Goal: Task Accomplishment & Management: Use online tool/utility

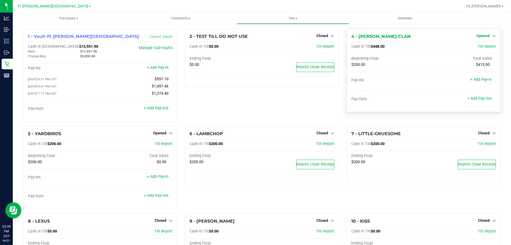
click at [485, 36] on span "Opened" at bounding box center [482, 36] width 13 height 4
click at [481, 49] on link "Close Till" at bounding box center [483, 47] width 14 height 4
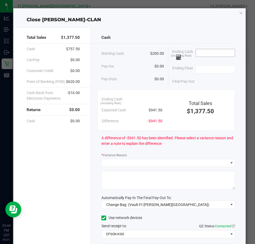
click at [202, 52] on input at bounding box center [215, 52] width 39 height 7
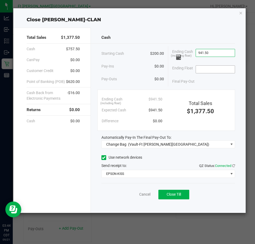
type input "$941.50"
click at [215, 70] on input at bounding box center [215, 69] width 39 height 7
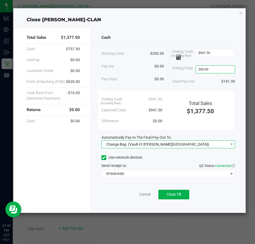
type input "$200.00"
click at [166, 145] on span "(Vault-Ft [PERSON_NAME][GEOGRAPHIC_DATA])" at bounding box center [168, 144] width 81 height 4
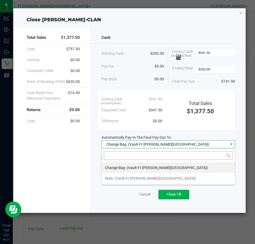
scroll to position [8, 134]
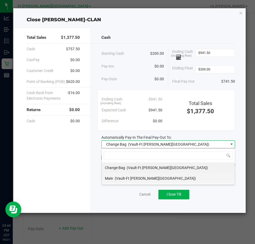
click at [130, 179] on span "(Vault-Ft [PERSON_NAME][GEOGRAPHIC_DATA])" at bounding box center [155, 178] width 81 height 4
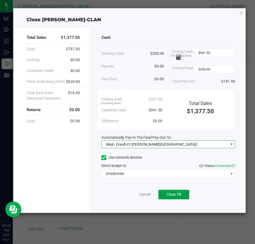
click at [182, 196] on button "Close Till" at bounding box center [173, 195] width 31 height 10
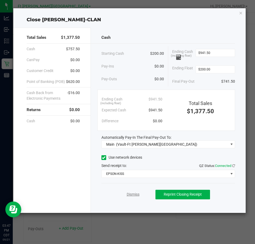
click at [137, 196] on link "Dismiss" at bounding box center [133, 195] width 13 height 6
